Goal: Task Accomplishment & Management: Use online tool/utility

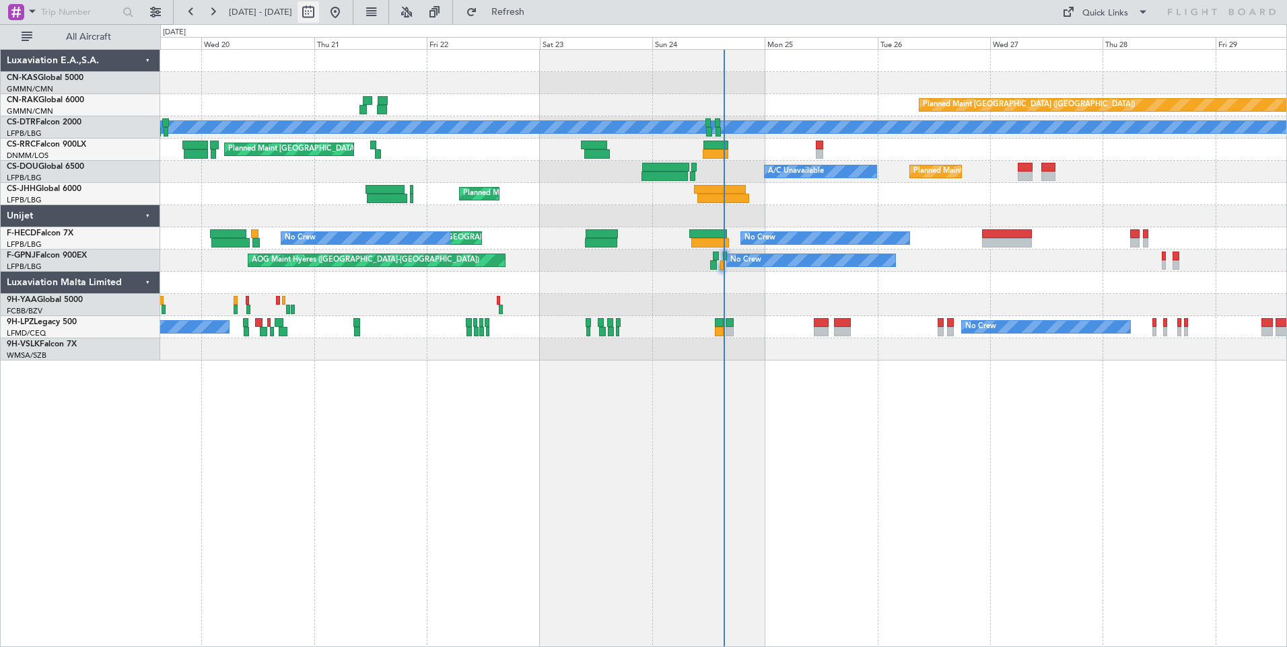
click at [319, 12] on button at bounding box center [308, 12] width 22 height 22
select select "8"
select select "2025"
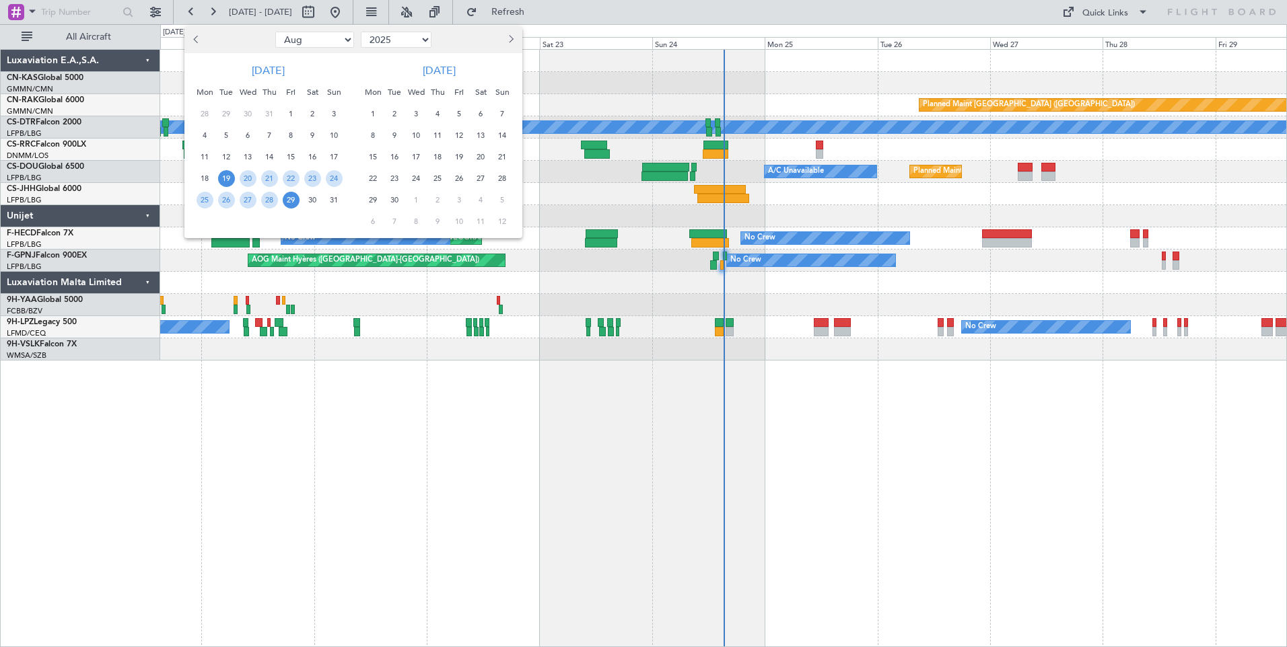
click at [223, 178] on span "19" at bounding box center [226, 178] width 17 height 17
click at [395, 112] on span "2" at bounding box center [394, 114] width 17 height 17
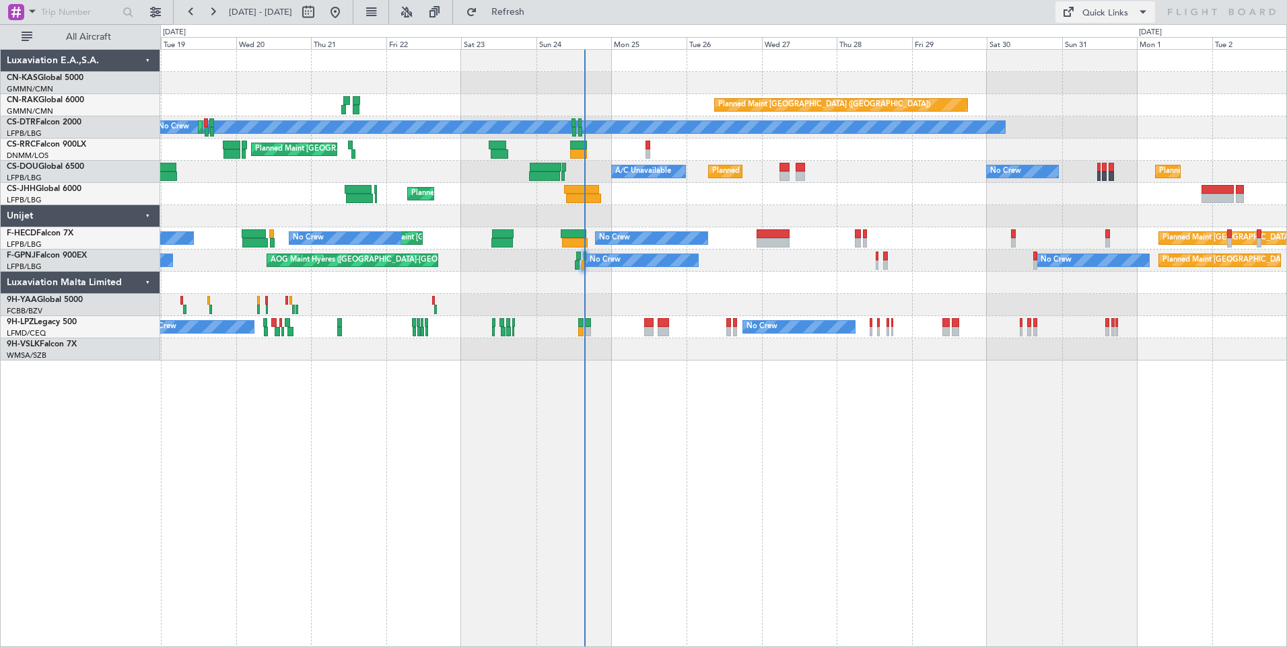
click at [1112, 16] on div "Quick Links" at bounding box center [1105, 13] width 46 height 13
click at [1101, 76] on button "Crew Board" at bounding box center [1105, 77] width 101 height 32
click at [1076, 11] on button "Quick Links" at bounding box center [1105, 12] width 100 height 22
click at [1092, 44] on button "Trip Builder" at bounding box center [1105, 44] width 101 height 32
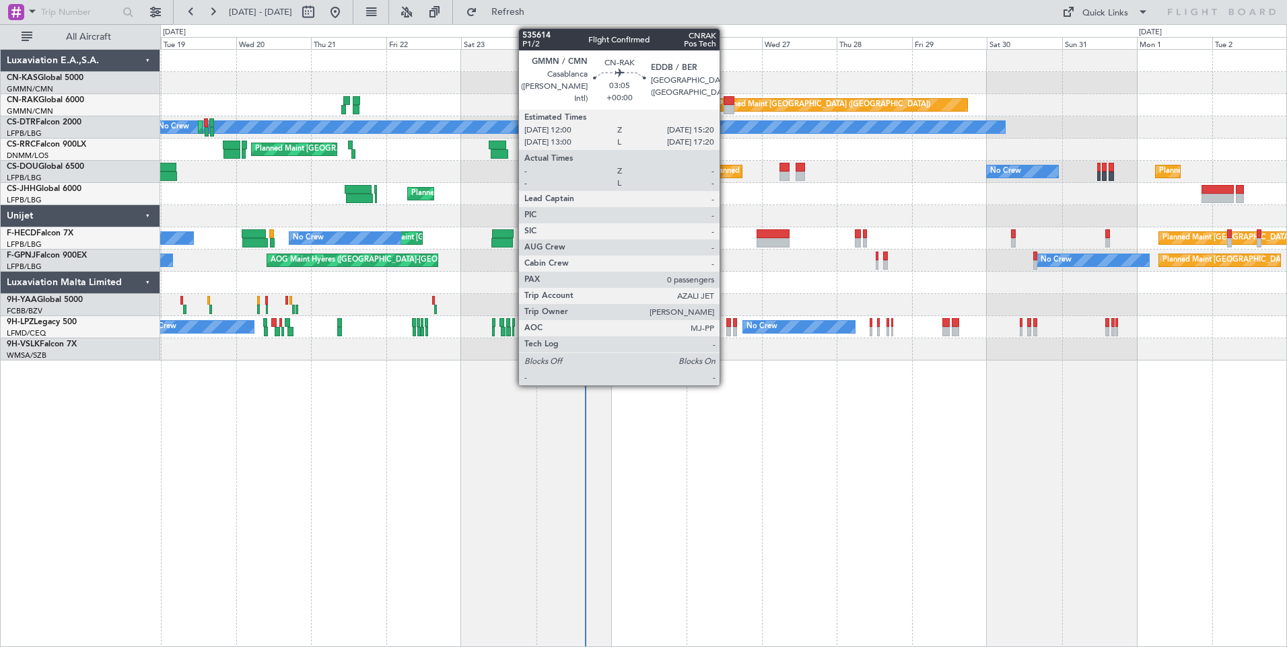
click at [726, 106] on div at bounding box center [728, 109] width 11 height 9
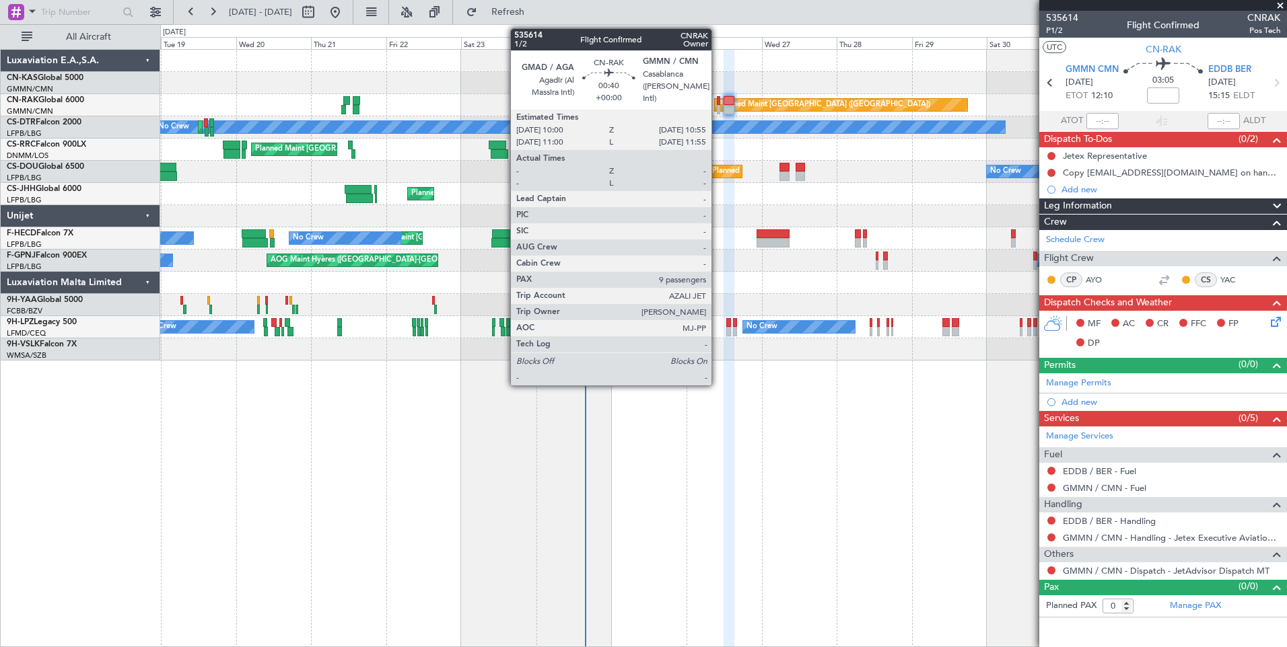
click at [717, 107] on div at bounding box center [718, 109] width 3 height 9
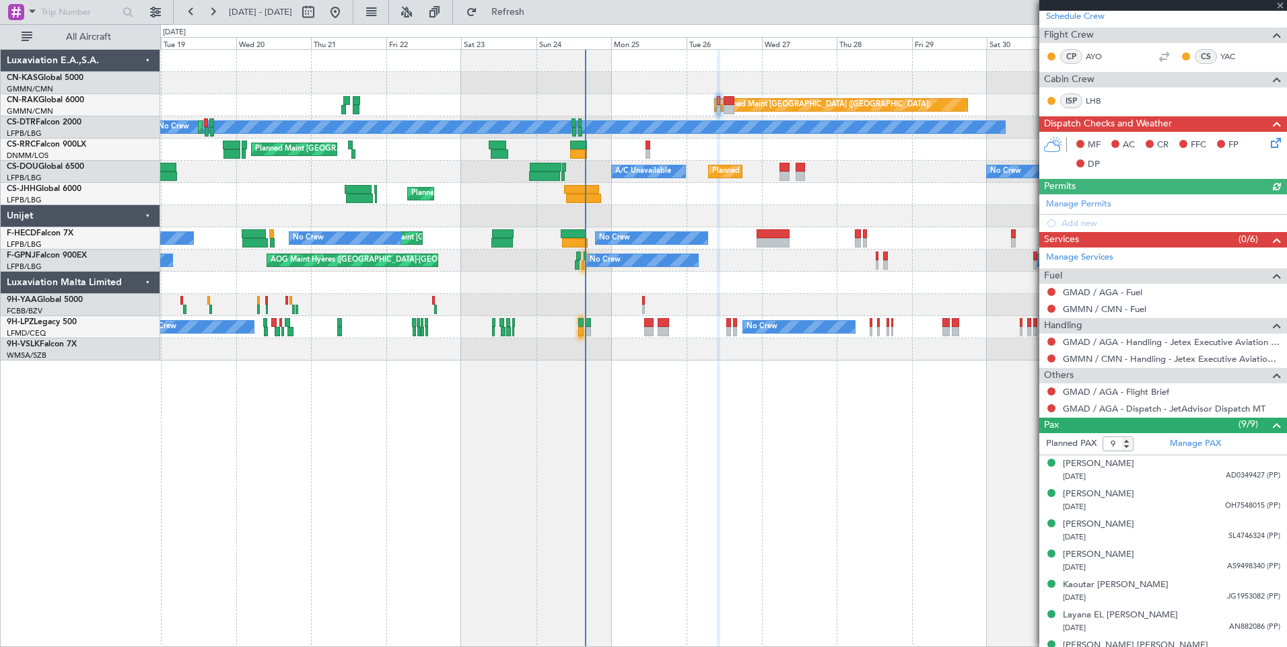
scroll to position [320, 0]
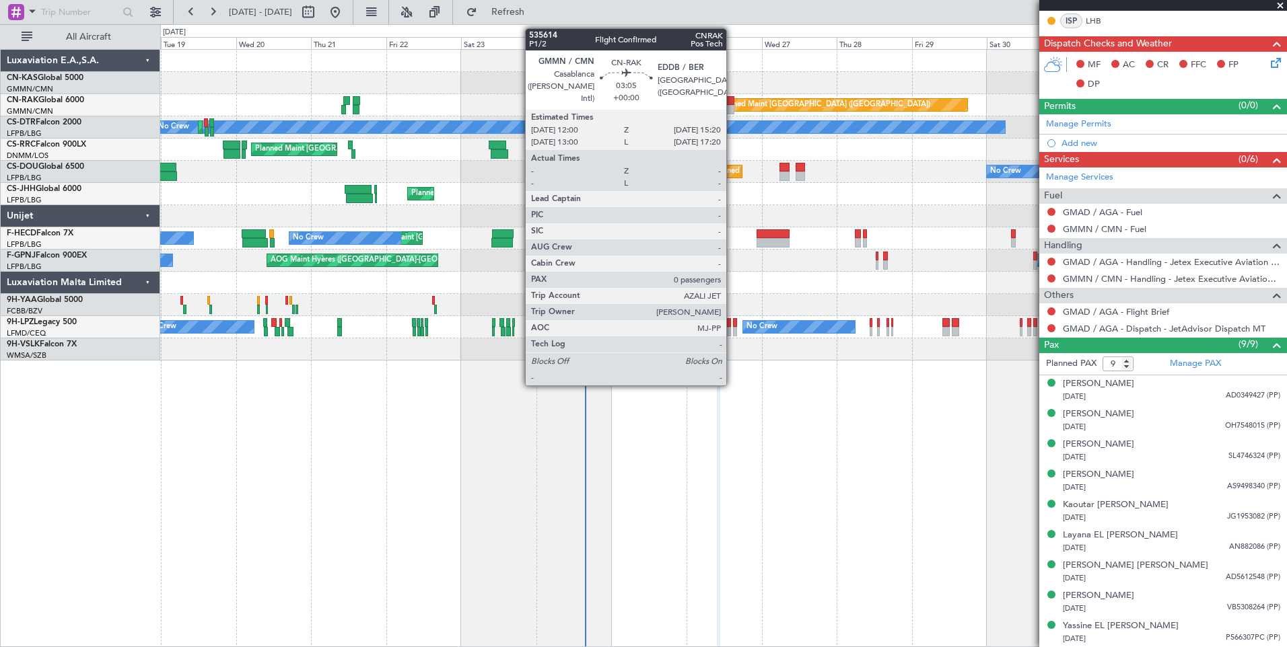
click at [732, 107] on div at bounding box center [728, 109] width 11 height 9
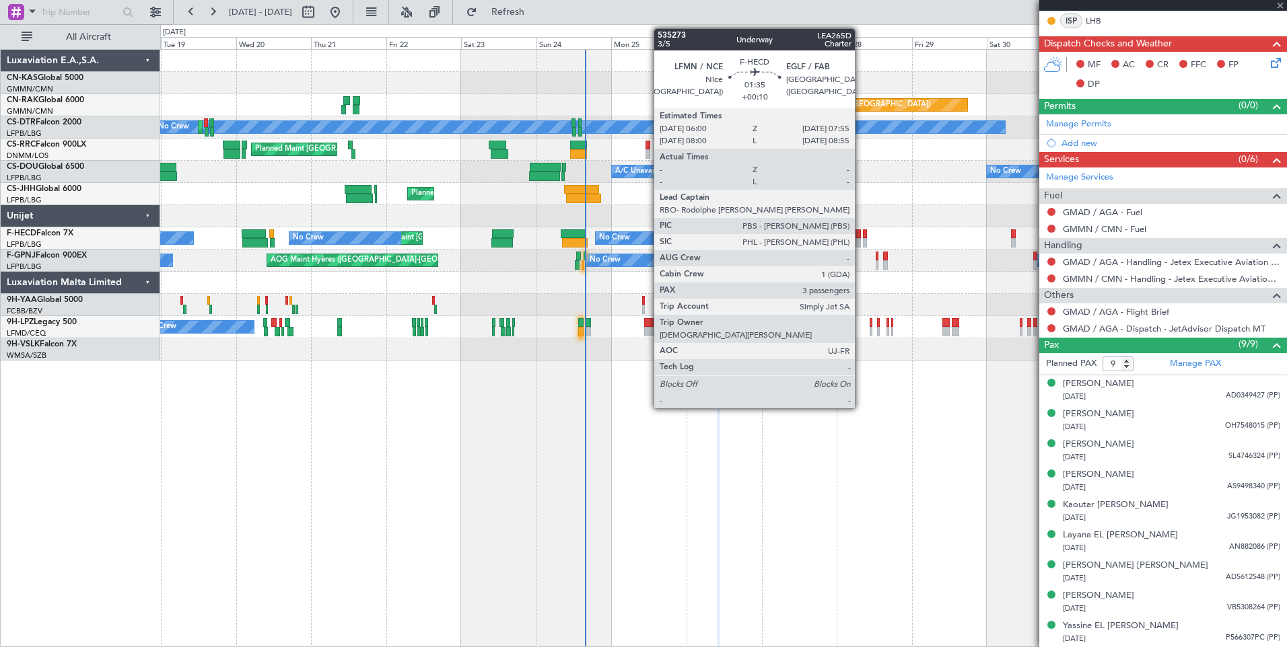
type input "0"
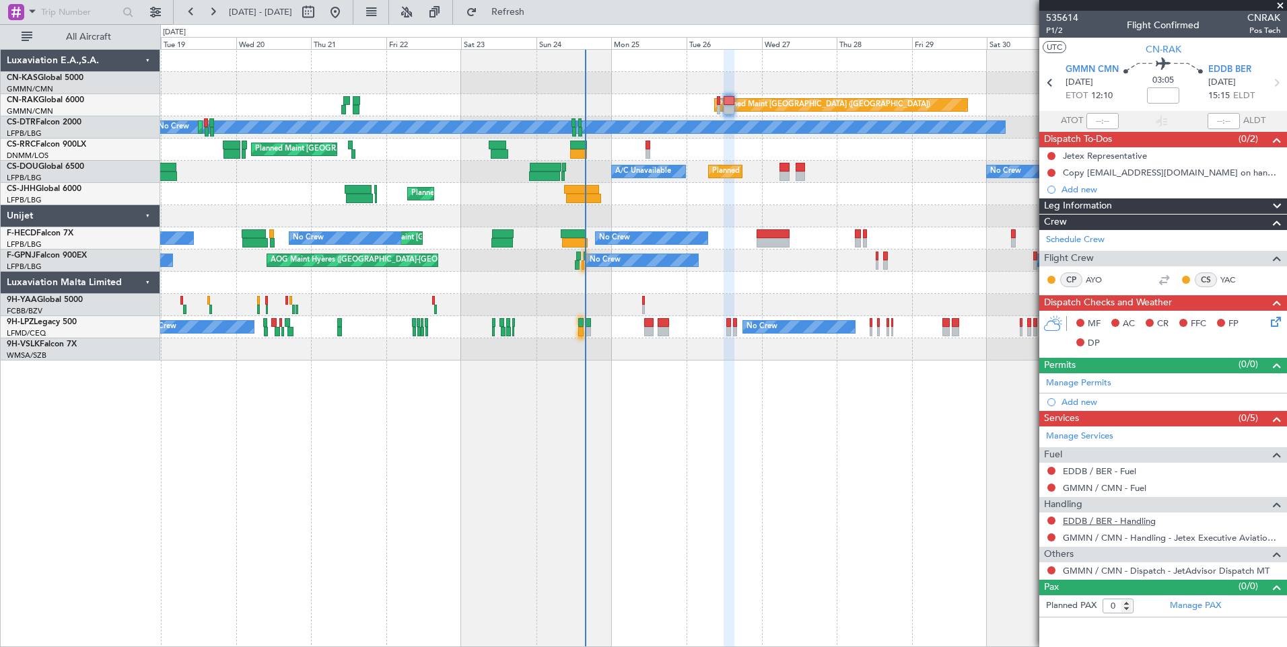
click at [1095, 517] on link "EDDB / BER - Handling" at bounding box center [1109, 521] width 93 height 11
click at [536, 16] on span "Refresh" at bounding box center [508, 11] width 57 height 9
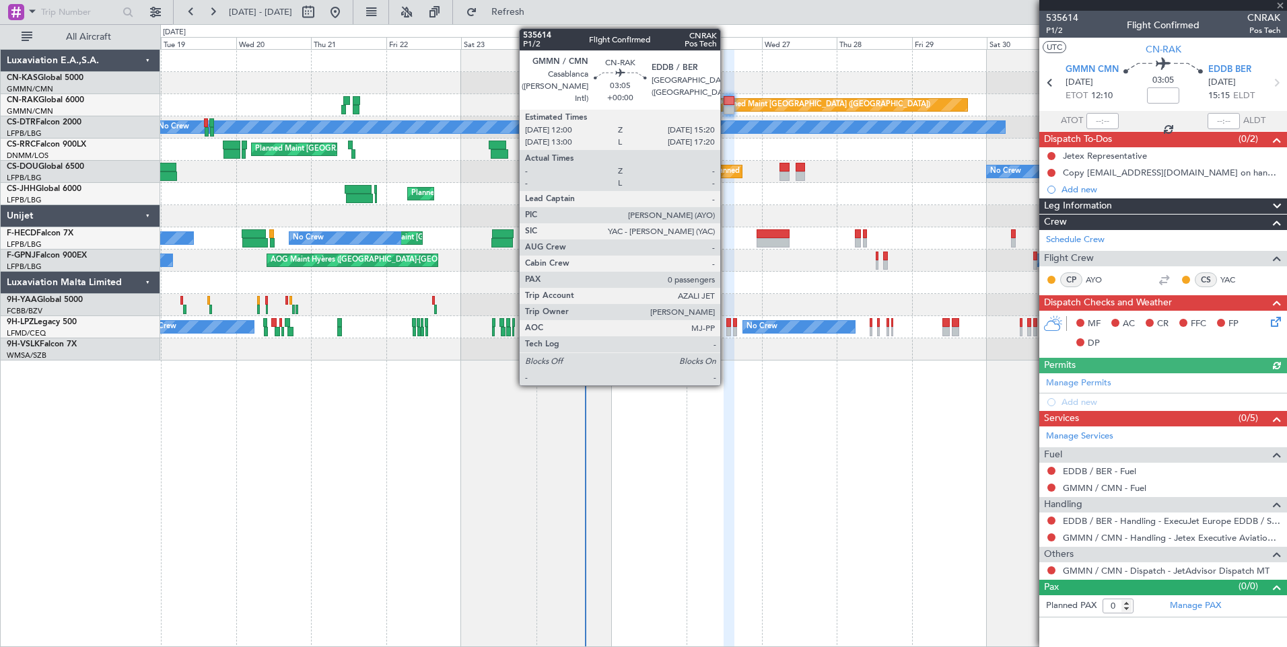
click at [726, 102] on div at bounding box center [728, 100] width 11 height 9
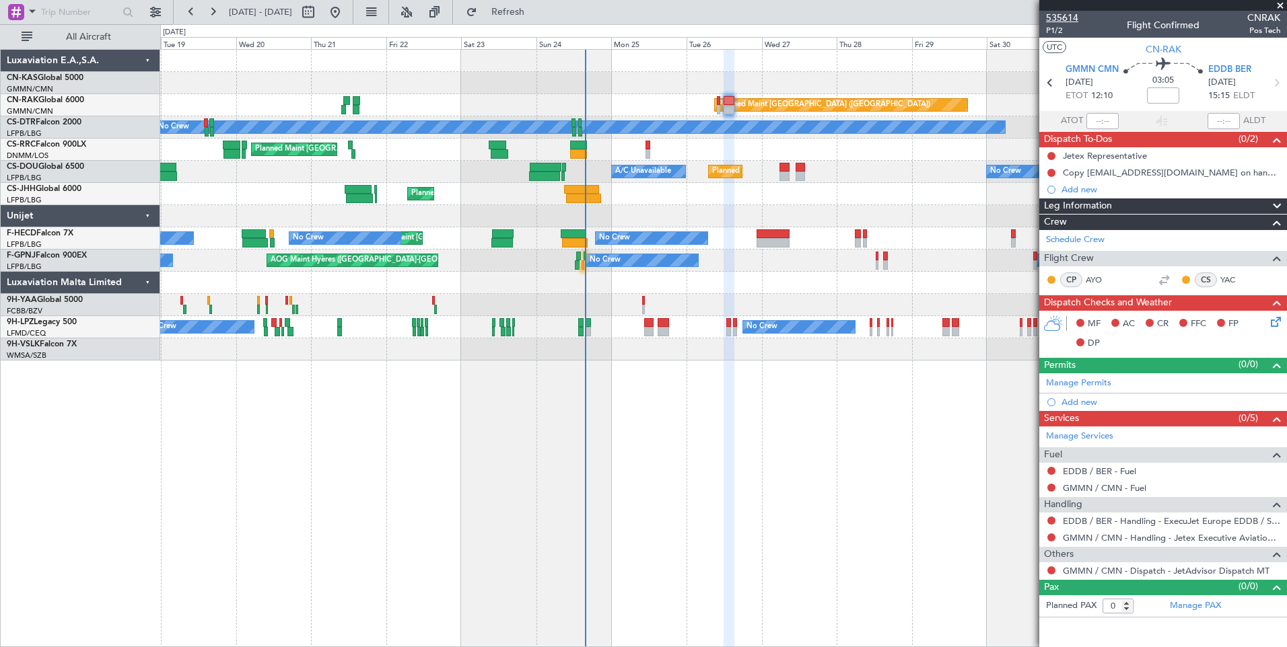
click at [1073, 16] on span "535614" at bounding box center [1062, 18] width 32 height 14
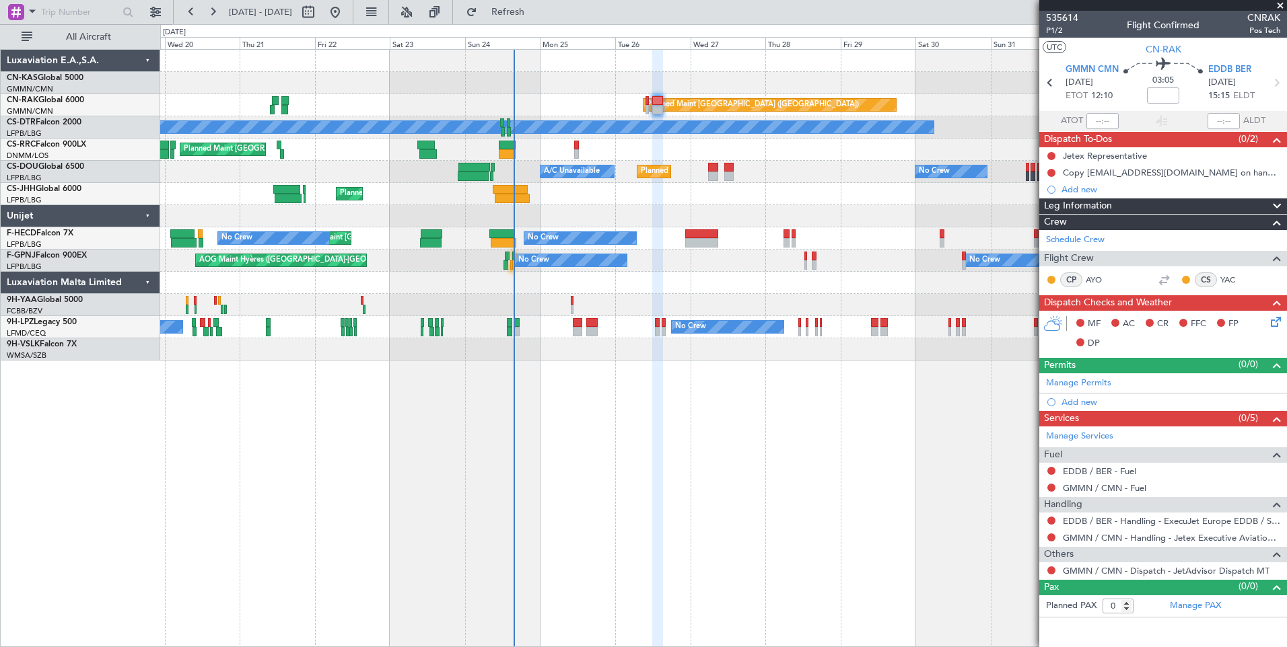
click at [757, 90] on div at bounding box center [723, 83] width 1126 height 22
